Goal: Task Accomplishment & Management: Use online tool/utility

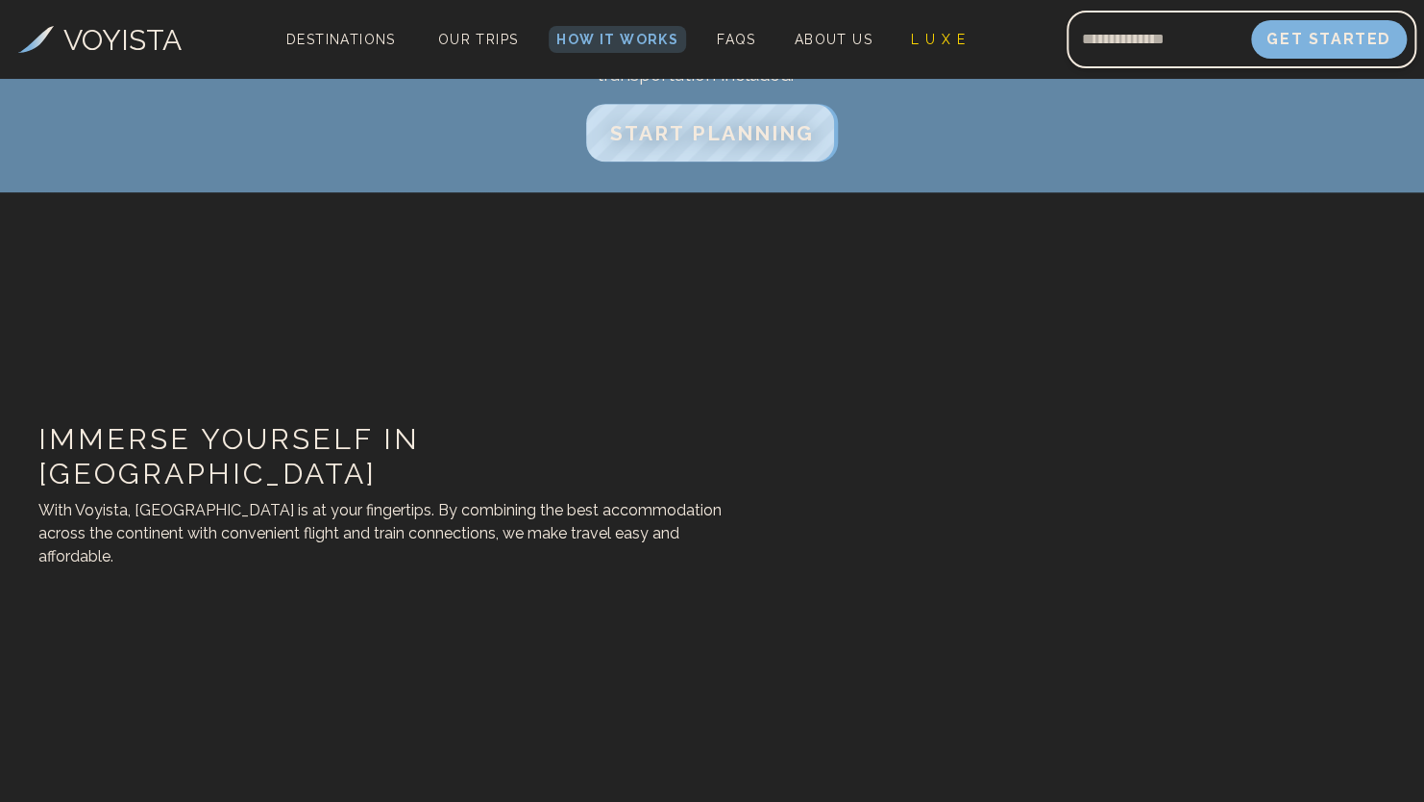
scroll to position [865, 0]
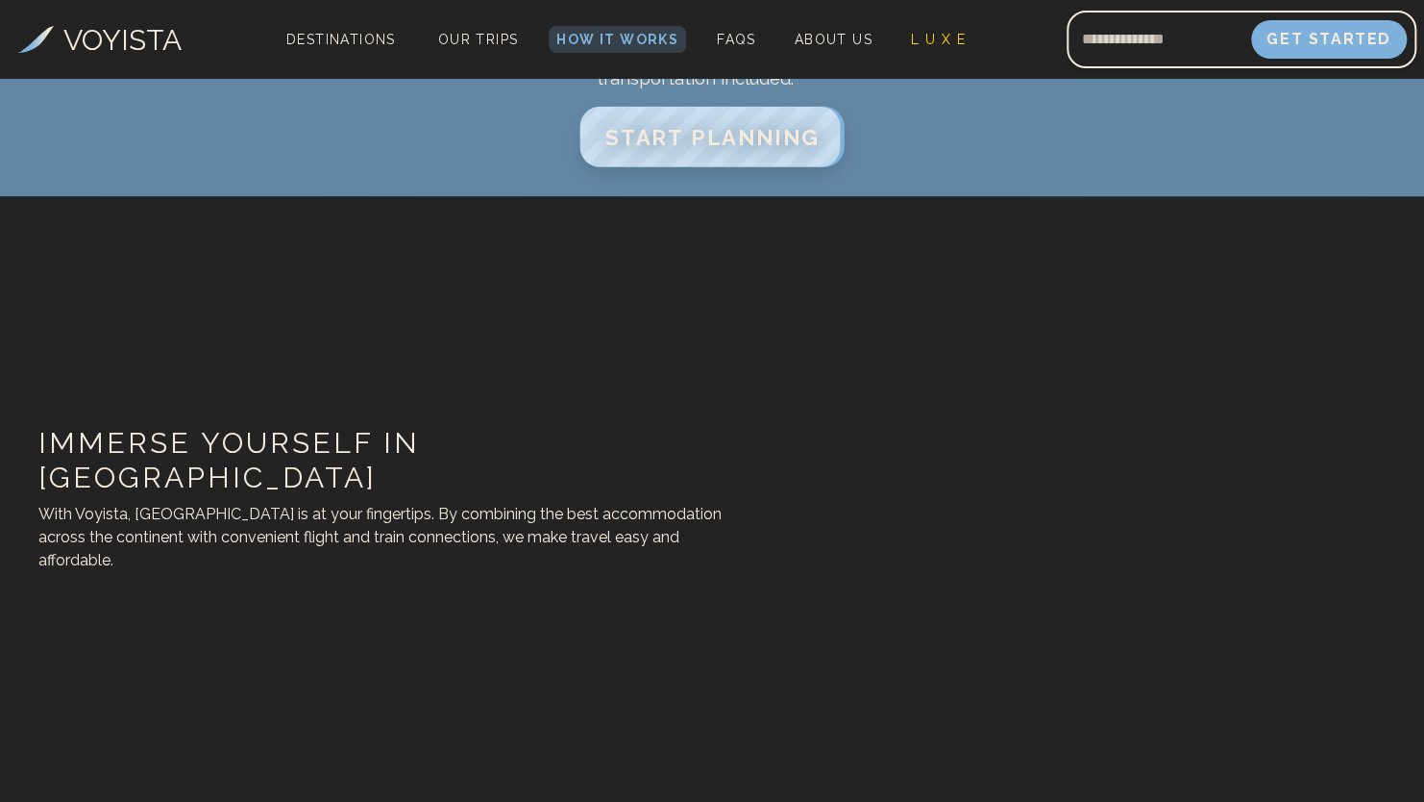
click at [766, 148] on button "START PLANNING" at bounding box center [712, 137] width 265 height 61
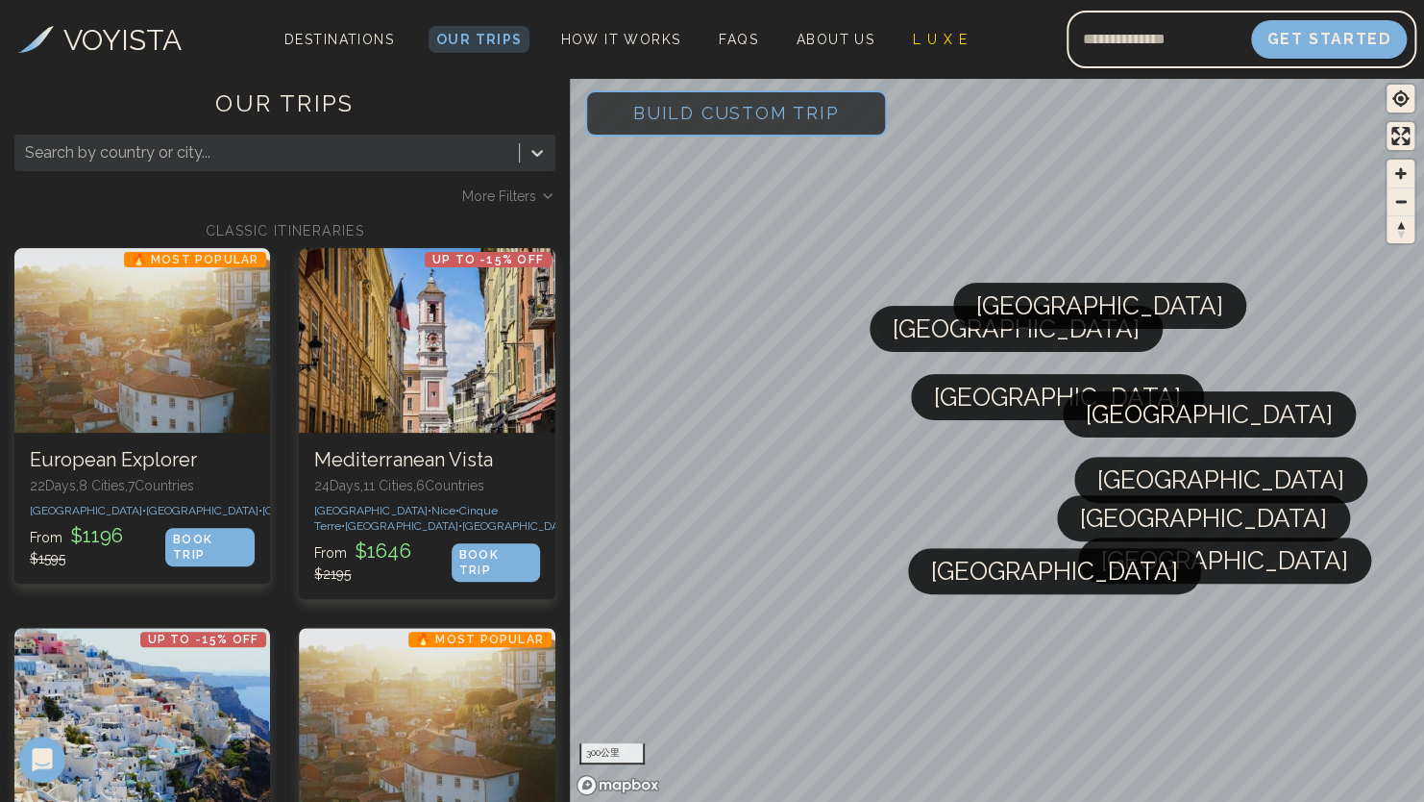
click at [789, 124] on span "Build Custom Trip" at bounding box center [737, 113] width 268 height 82
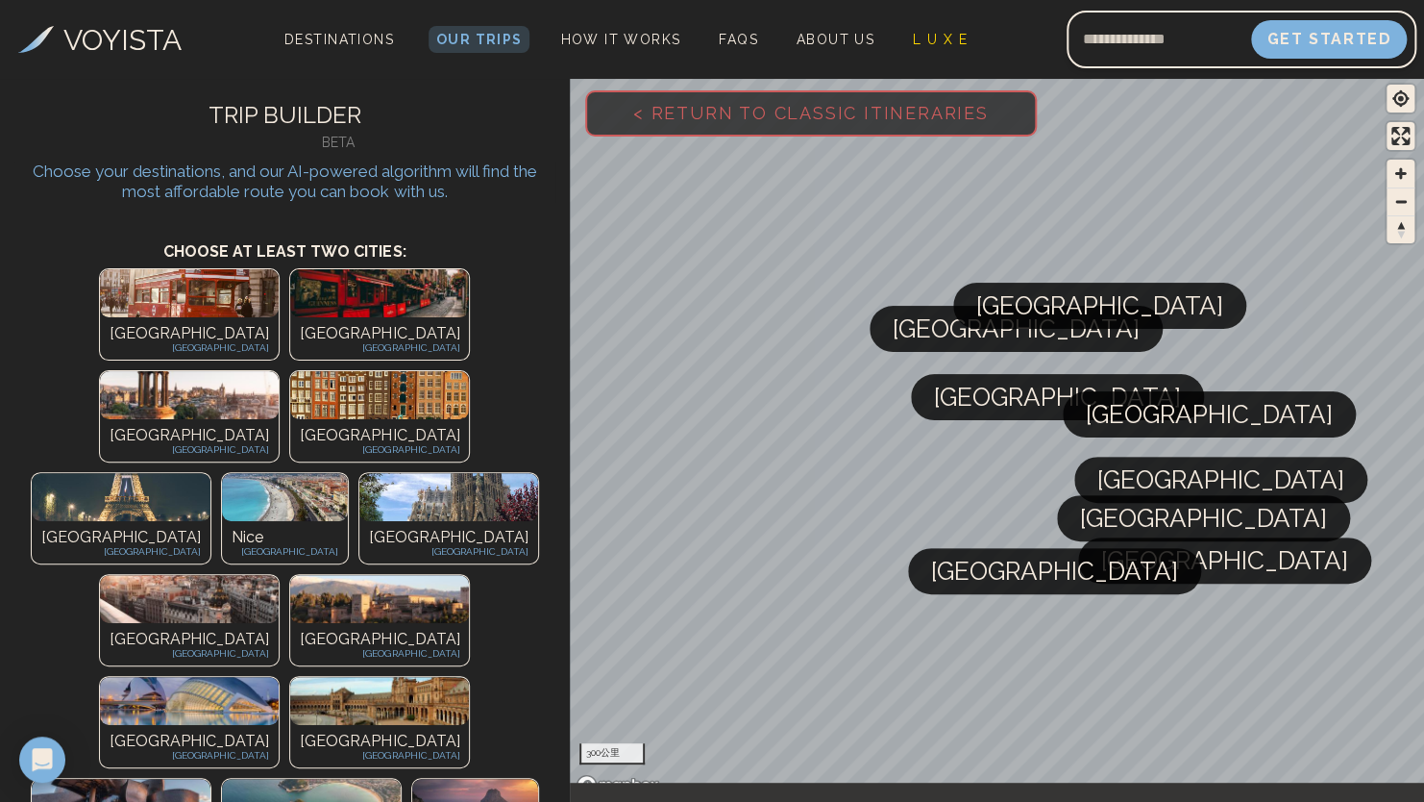
click at [368, 371] on img at bounding box center [379, 395] width 179 height 48
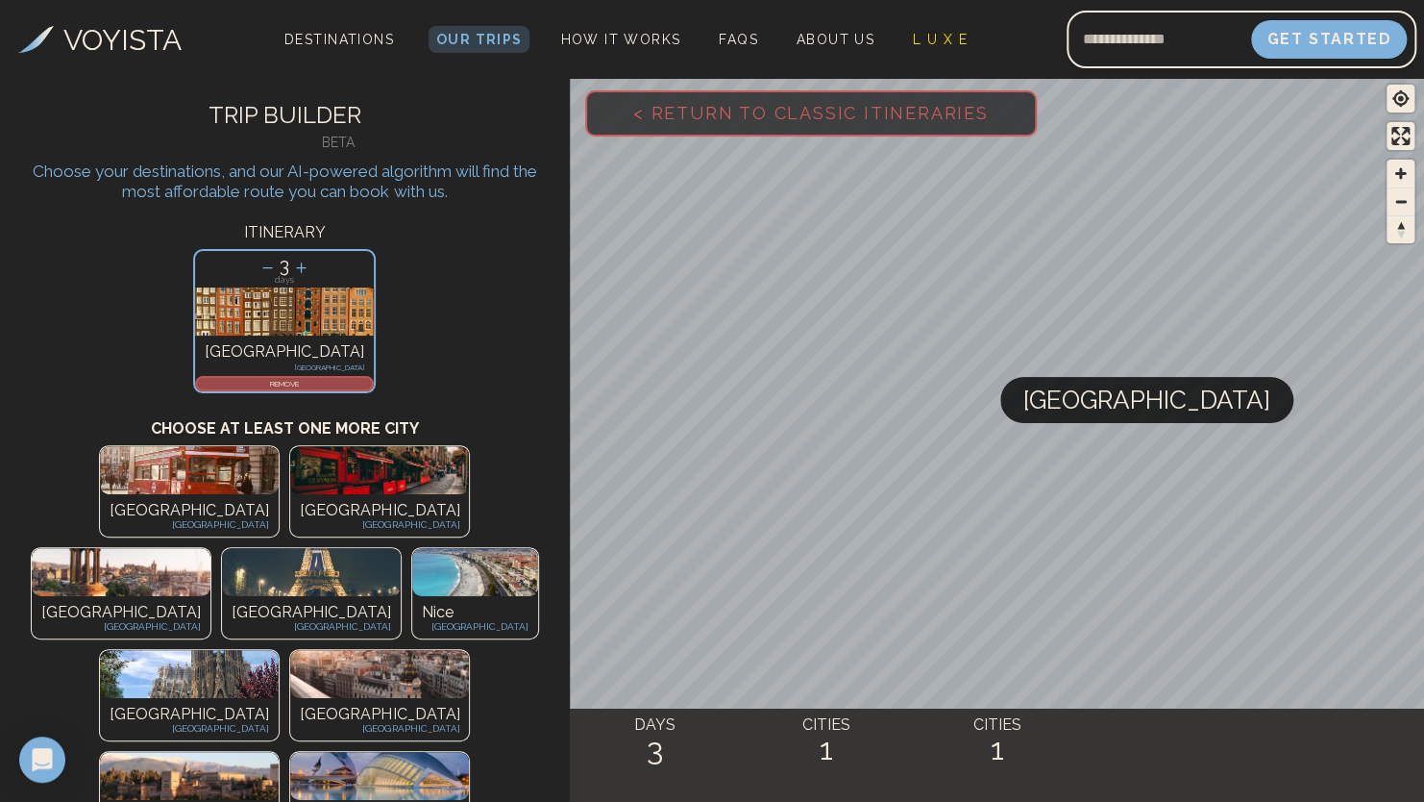
click at [285, 283] on p "days" at bounding box center [284, 280] width 179 height 9
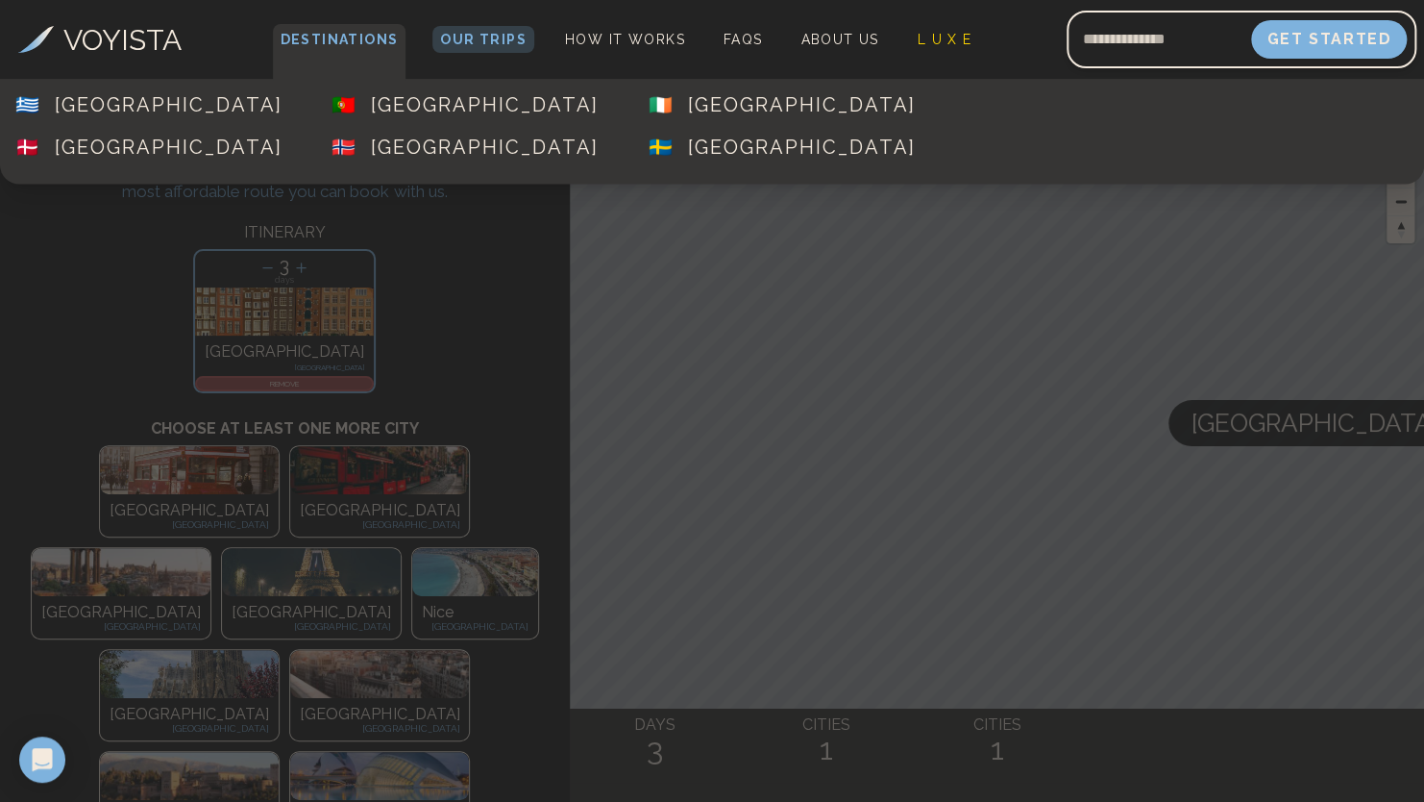
click at [381, 39] on span "Destinations" at bounding box center [340, 52] width 134 height 57
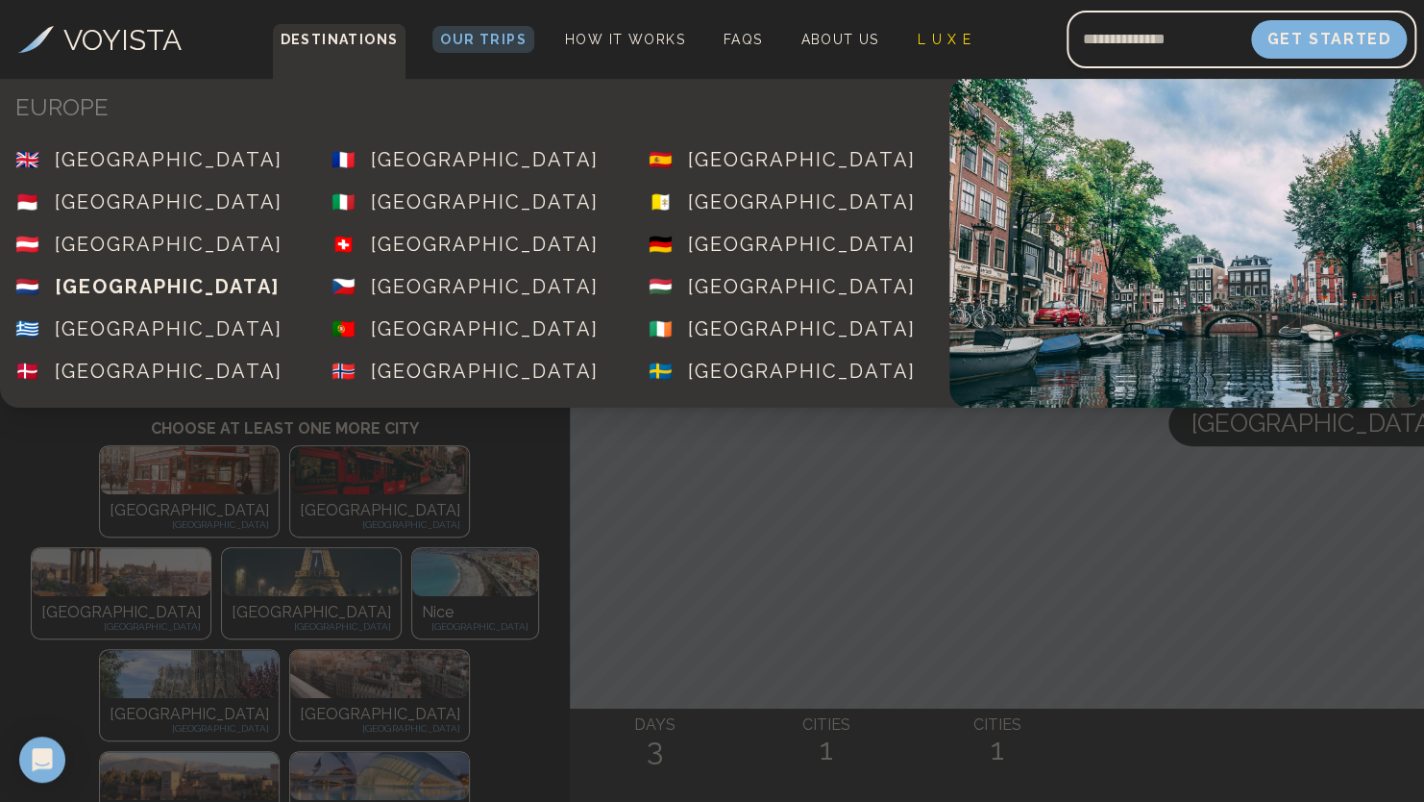
click at [135, 268] on span "🇳🇱 [GEOGRAPHIC_DATA]" at bounding box center [158, 286] width 316 height 42
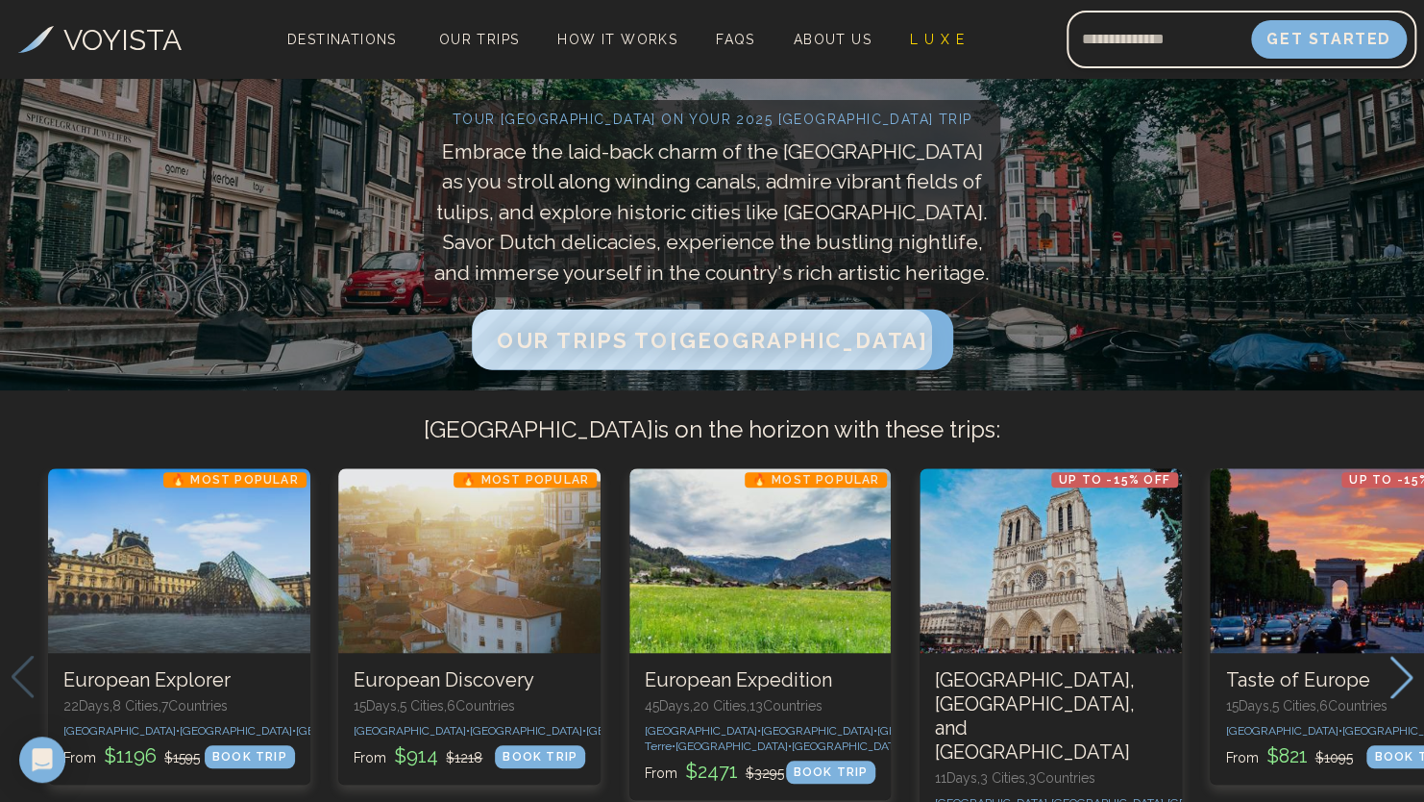
scroll to position [288, 0]
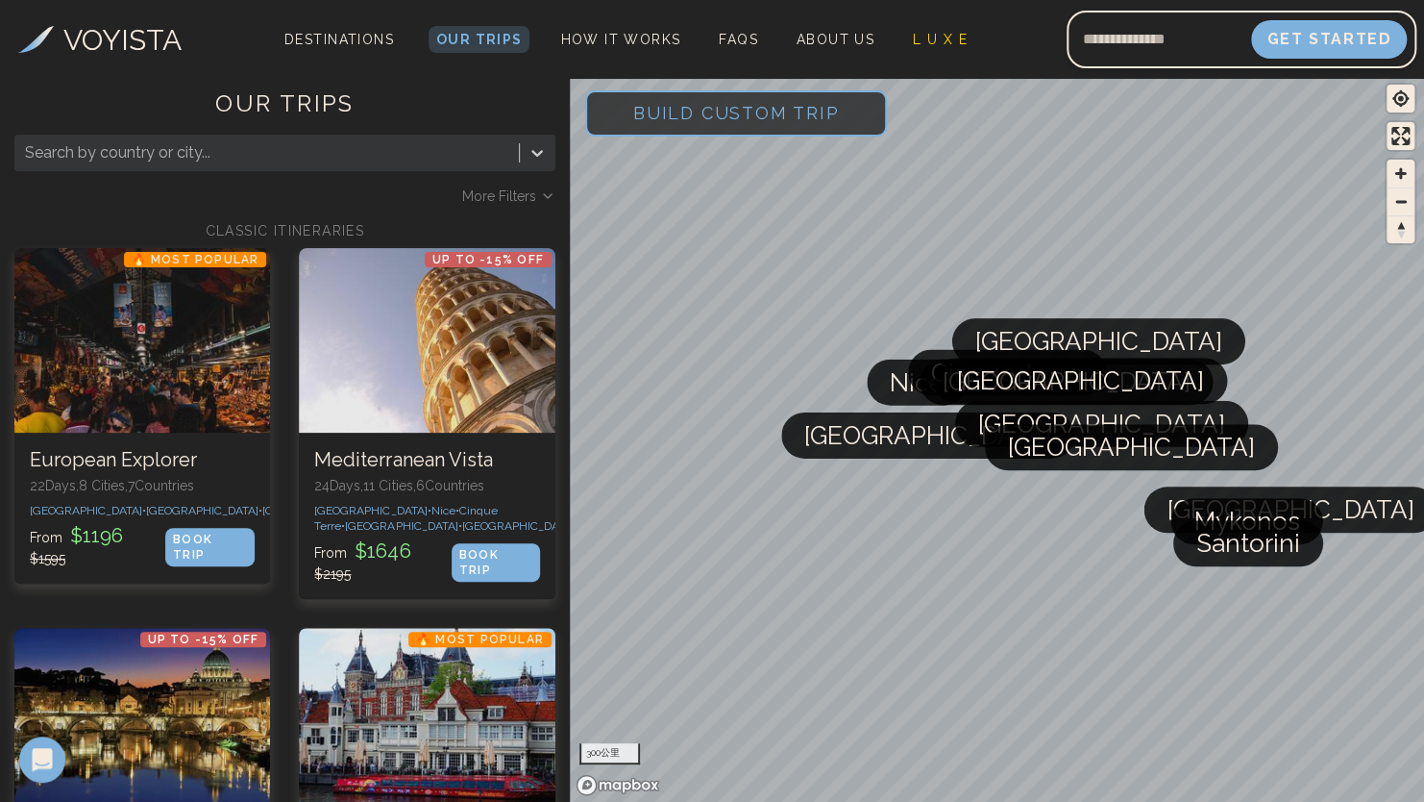
click at [442, 133] on h1 "OUR TRIPS" at bounding box center [284, 111] width 541 height 46
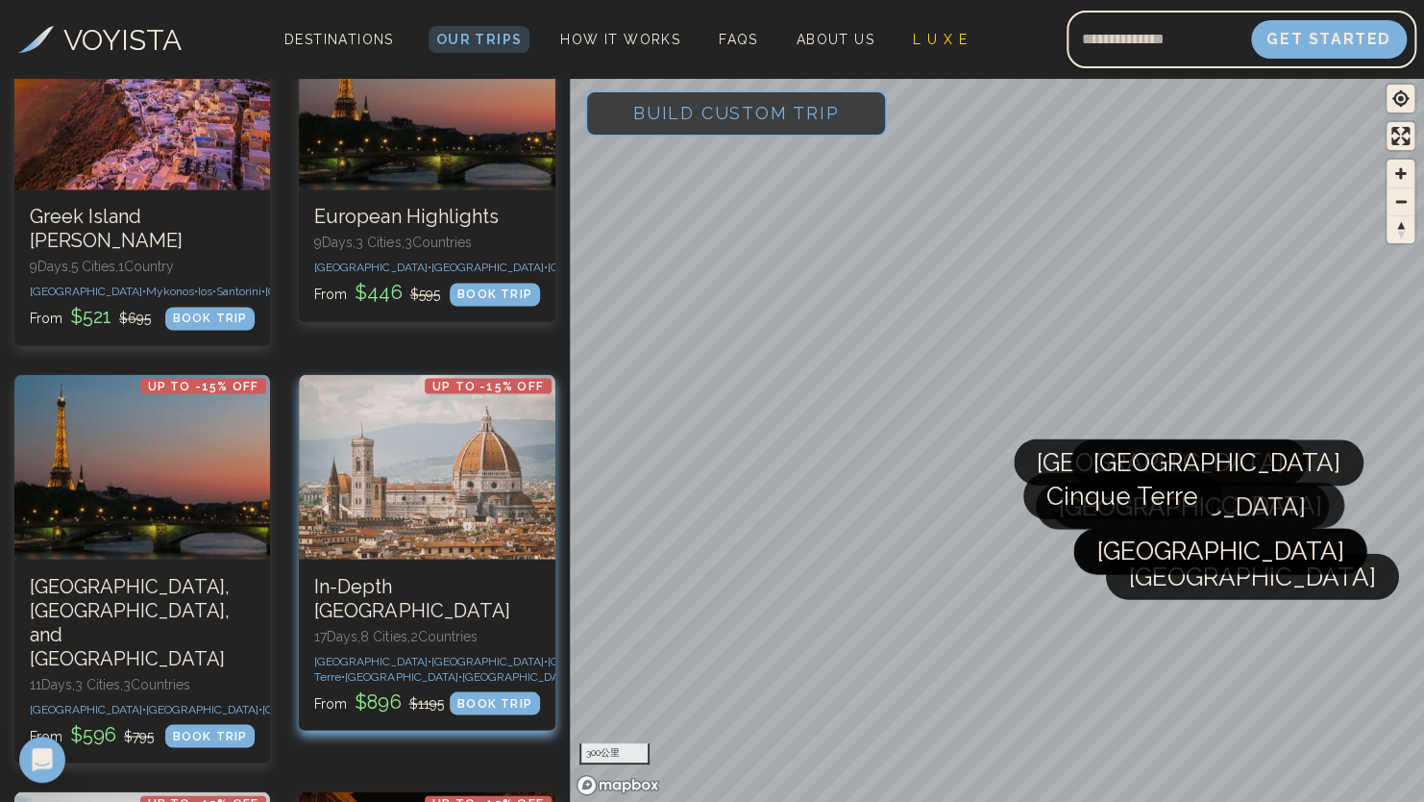
scroll to position [1442, 0]
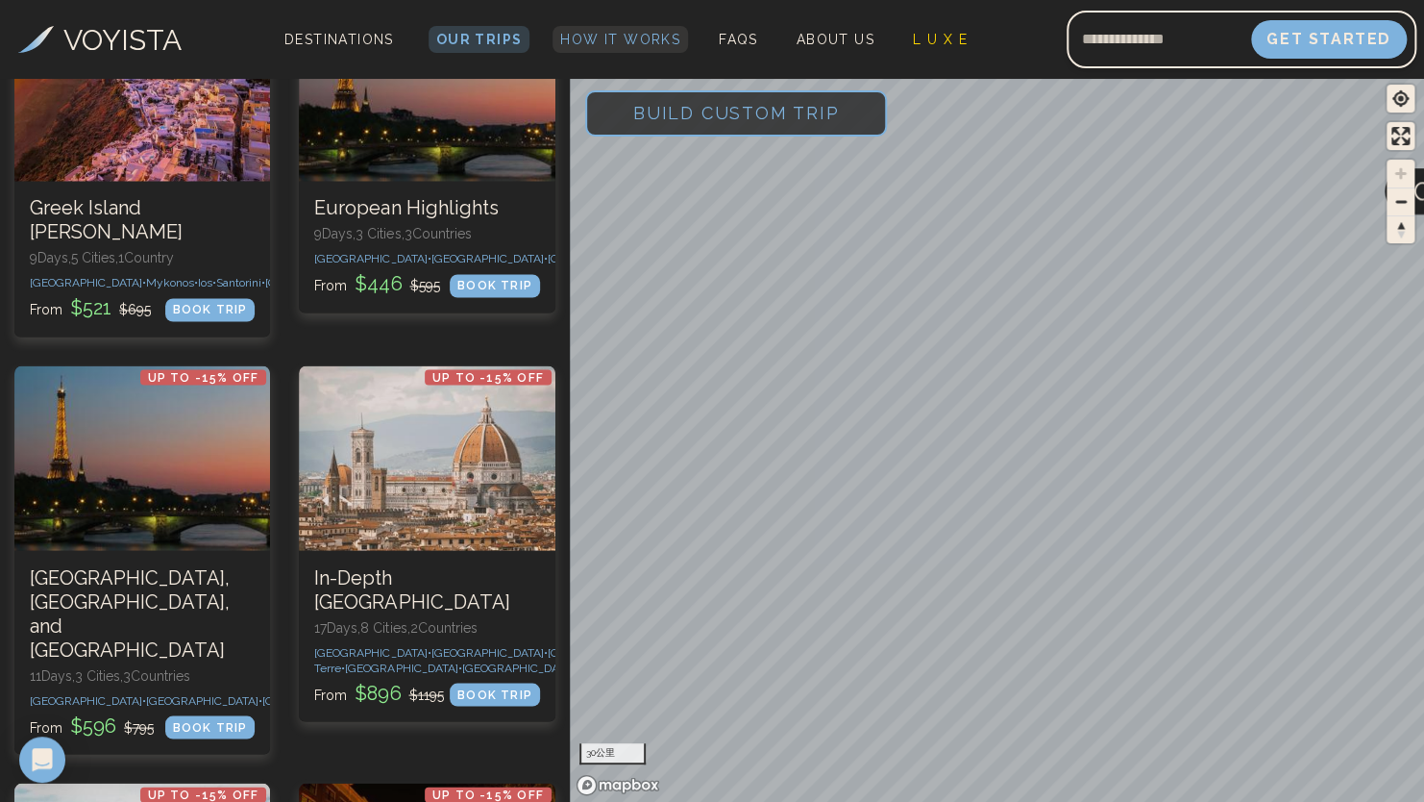
click at [633, 41] on span "How It Works" at bounding box center [620, 39] width 120 height 15
